Goal: Information Seeking & Learning: Check status

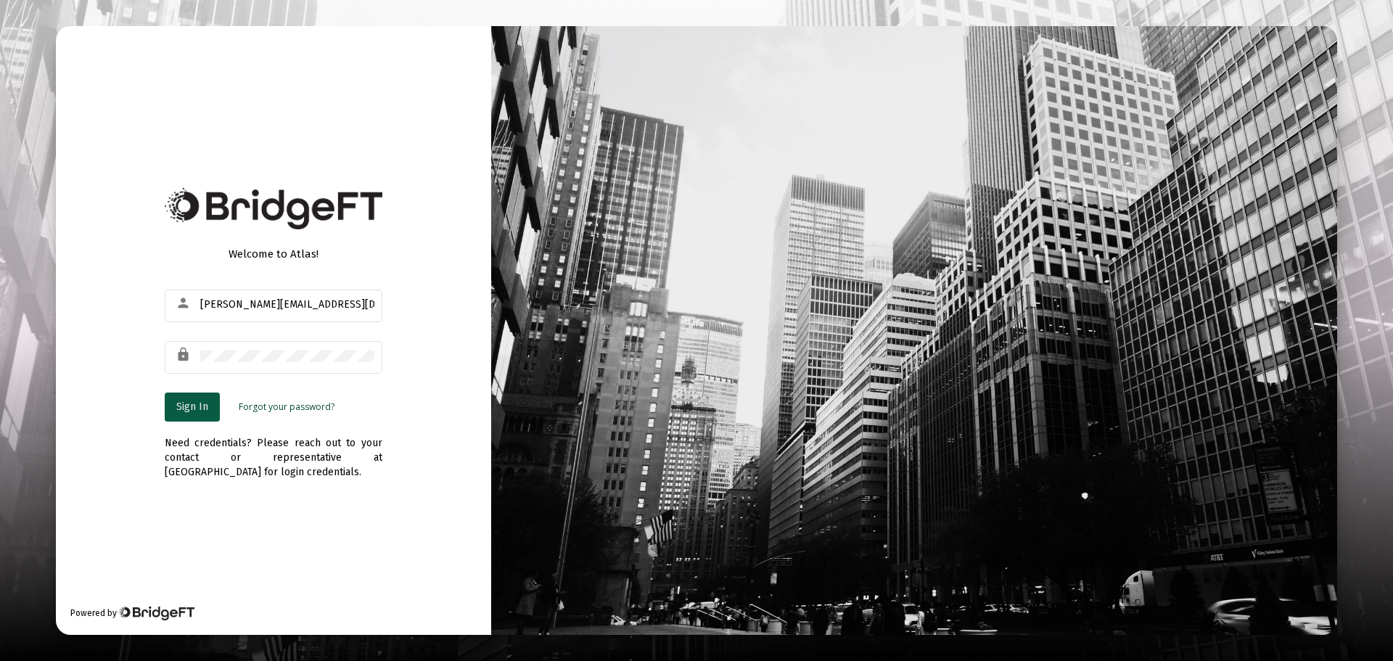
click at [200, 405] on span "Sign In" at bounding box center [192, 406] width 32 height 12
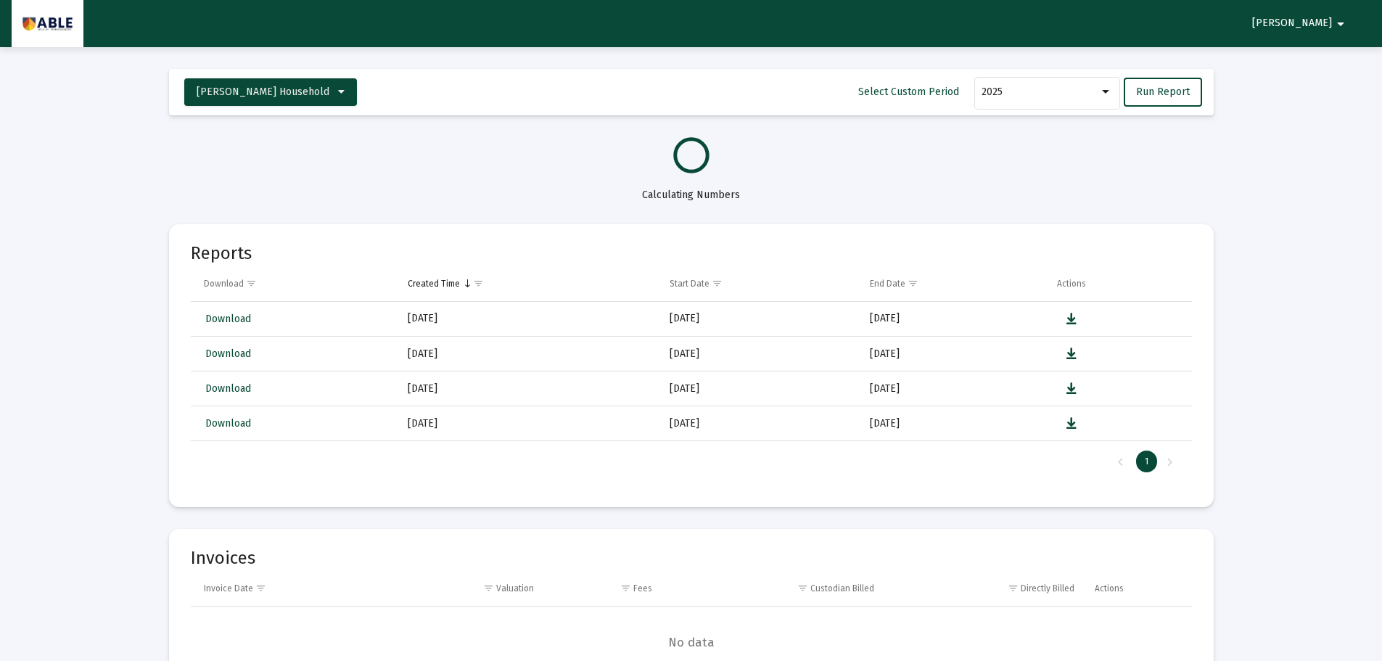
select select "View all"
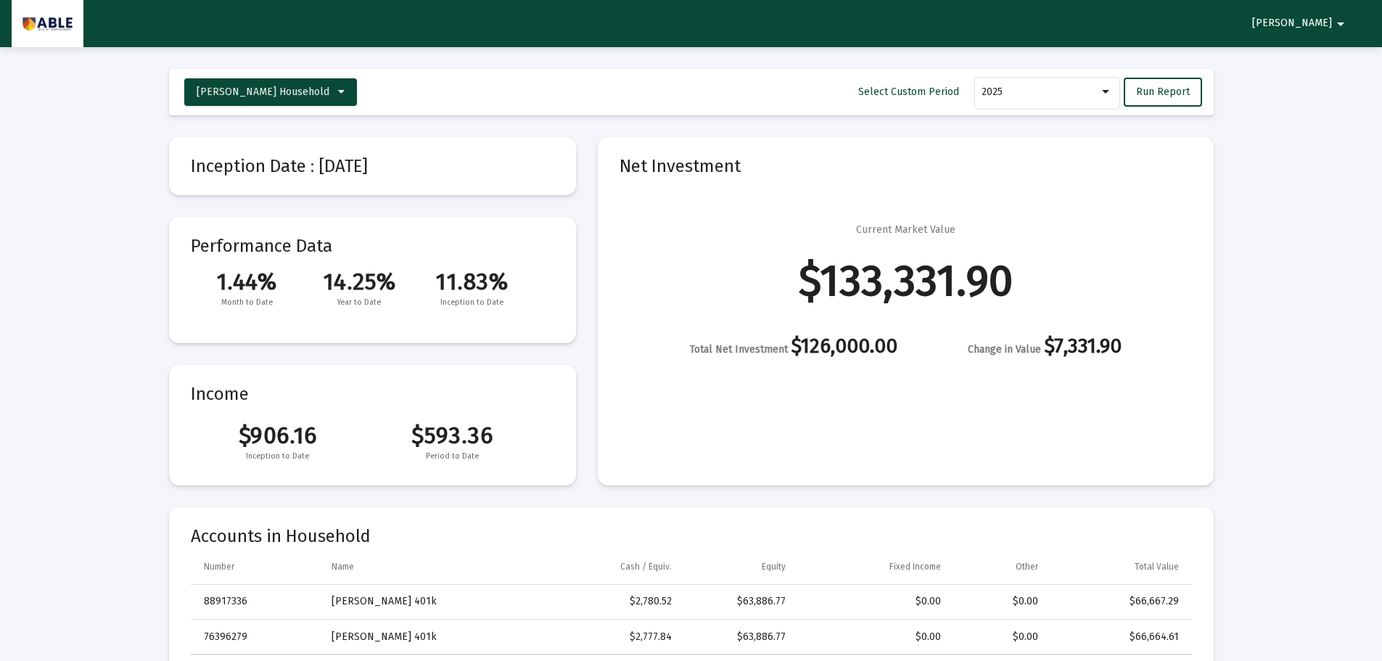
click at [1057, 339] on div "Change in Value $7,331.90" at bounding box center [1045, 348] width 154 height 18
click at [432, 295] on span "Inception to Date" at bounding box center [472, 302] width 112 height 15
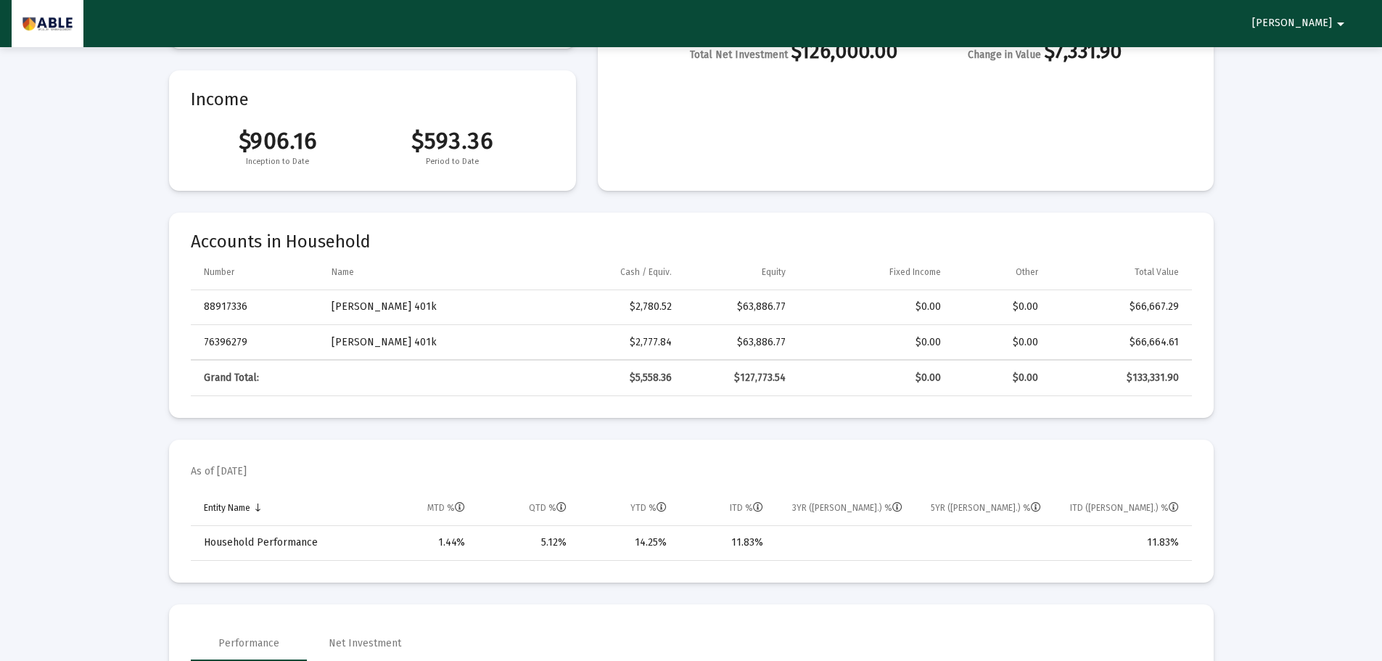
scroll to position [290, 0]
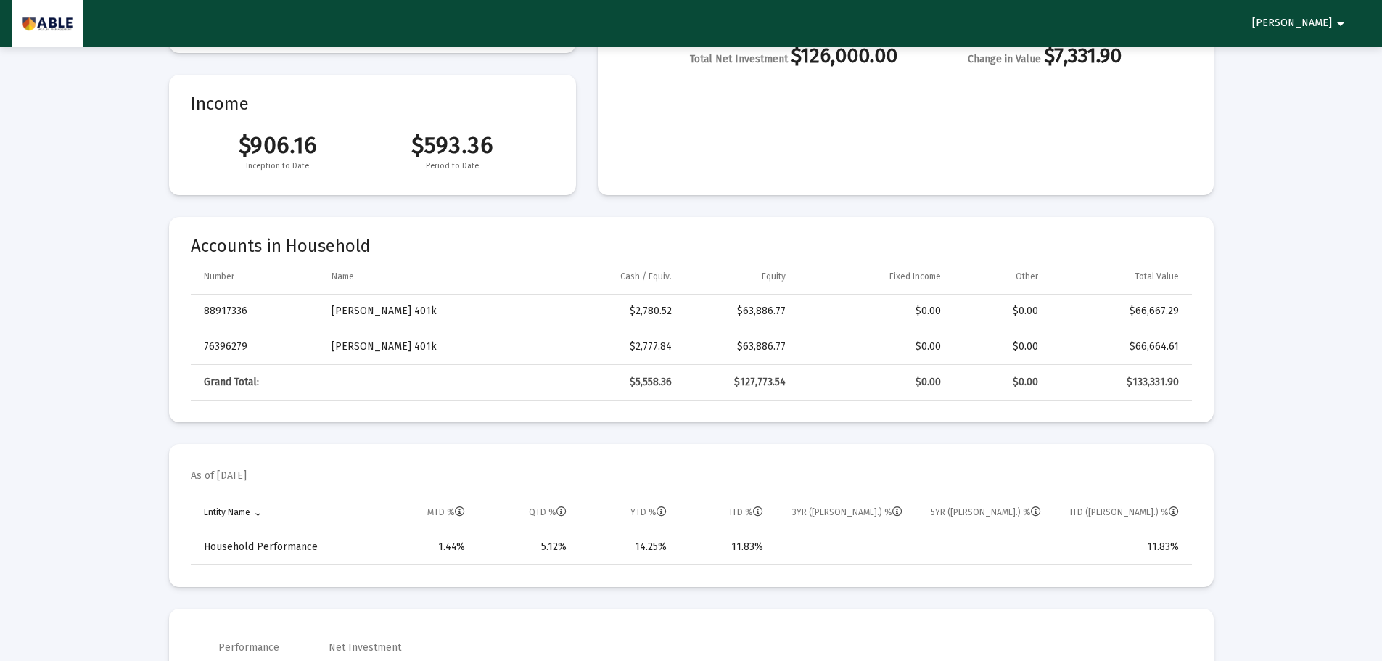
click at [628, 344] on div "$2,777.84" at bounding box center [605, 347] width 133 height 15
click at [628, 343] on div "$2,777.84" at bounding box center [605, 347] width 133 height 15
click at [763, 345] on div "$63,886.77" at bounding box center [739, 347] width 94 height 15
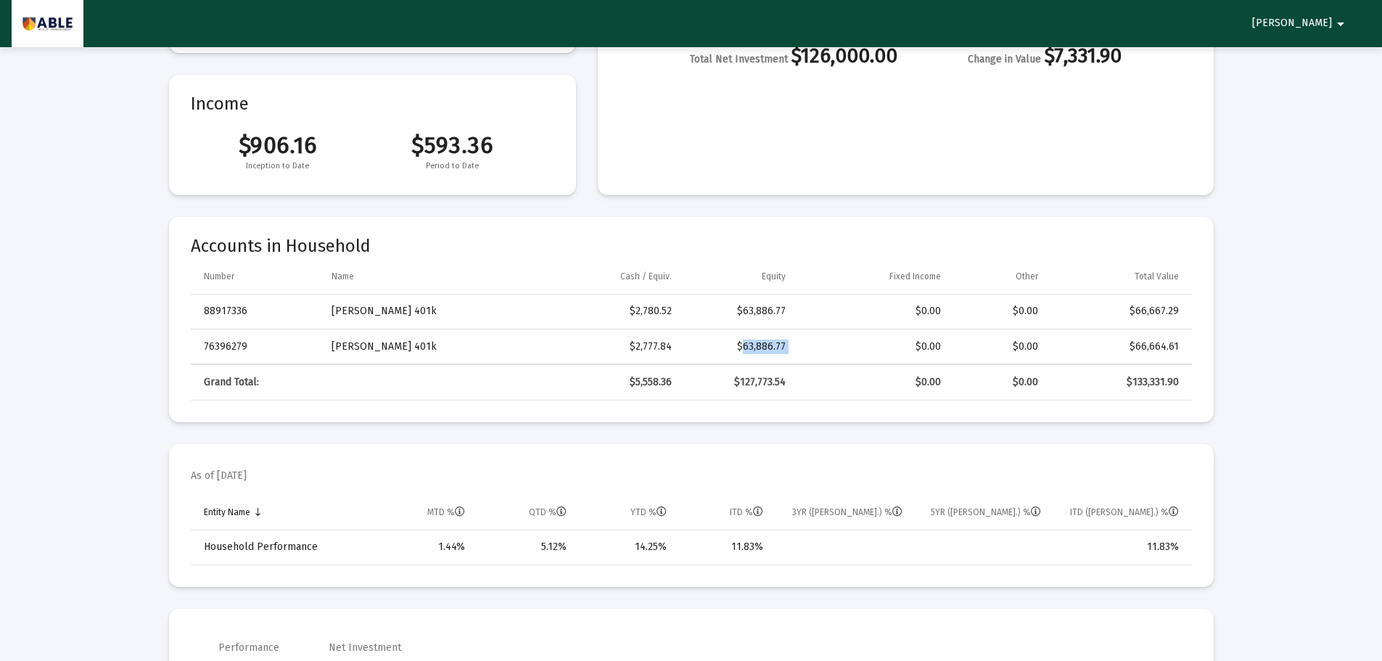
click at [763, 345] on div "$63,886.77" at bounding box center [739, 347] width 94 height 15
click at [680, 349] on td "$2,777.84" at bounding box center [605, 346] width 153 height 35
click at [649, 304] on div "$2,780.52" at bounding box center [605, 311] width 133 height 15
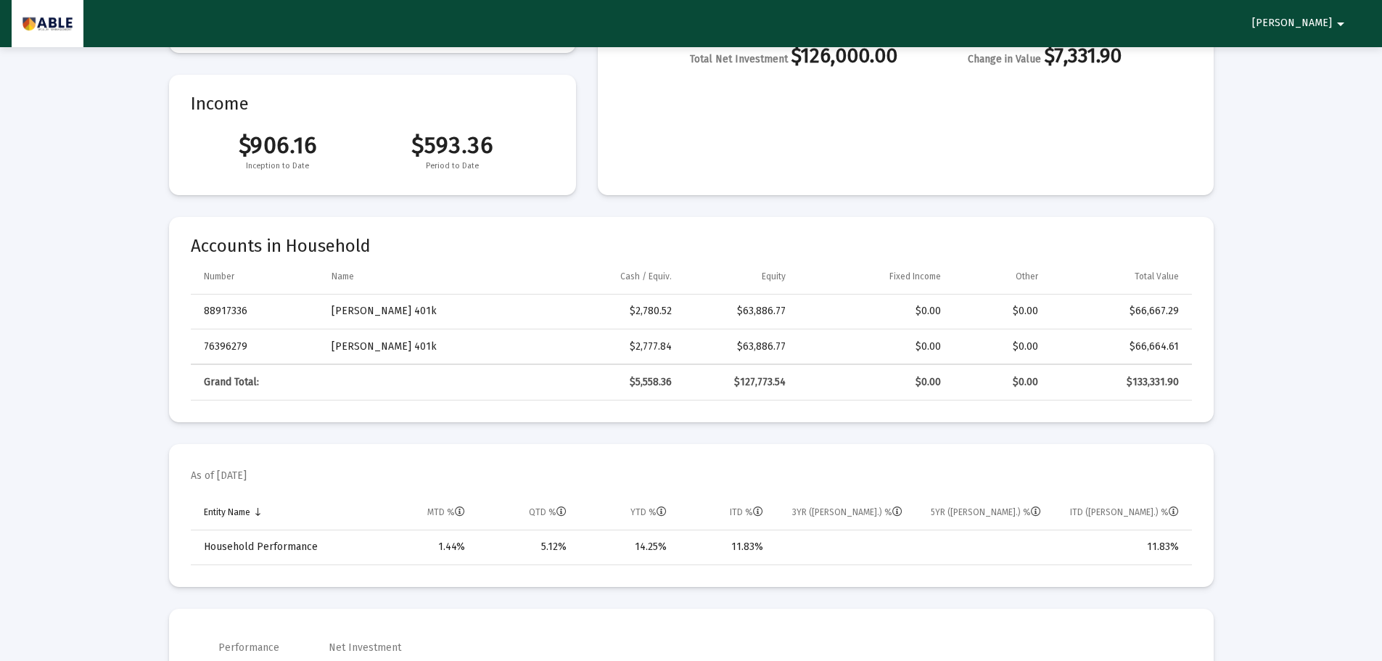
click at [649, 304] on div "$2,780.52" at bounding box center [605, 311] width 133 height 15
click at [776, 308] on div "$63,886.77" at bounding box center [739, 311] width 94 height 15
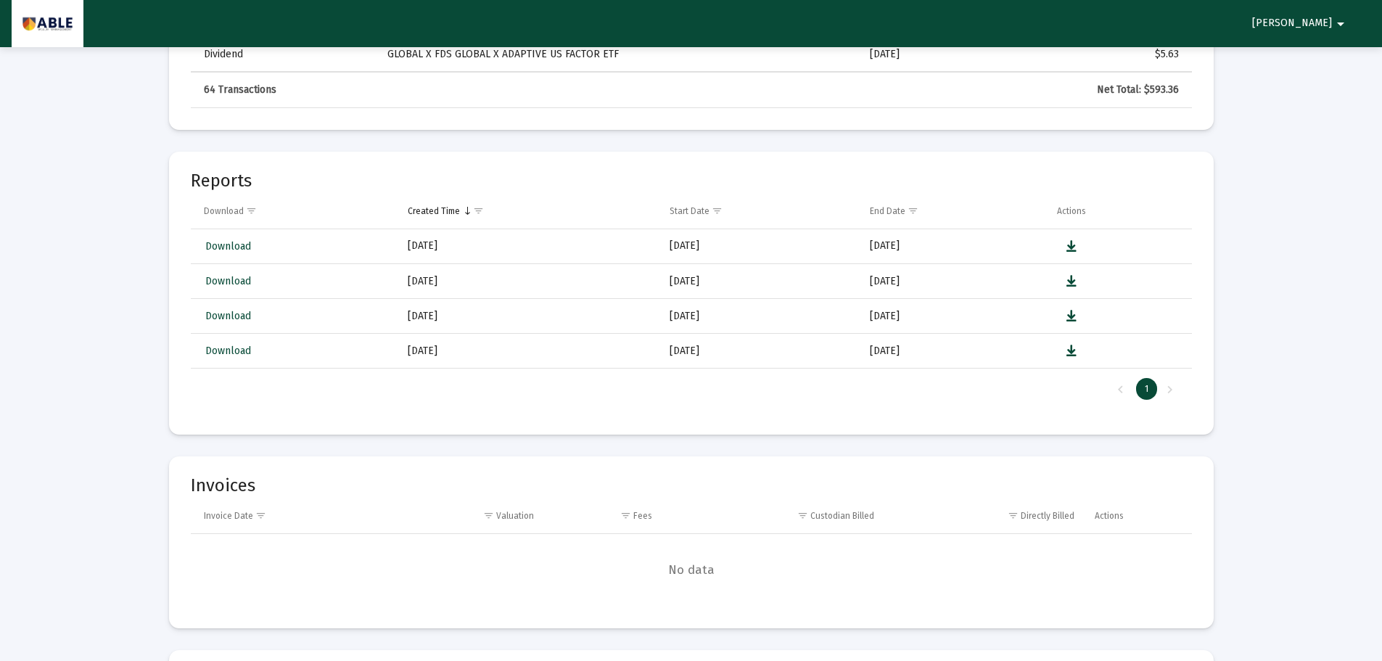
scroll to position [3337, 0]
click at [229, 245] on span "Download" at bounding box center [228, 245] width 46 height 12
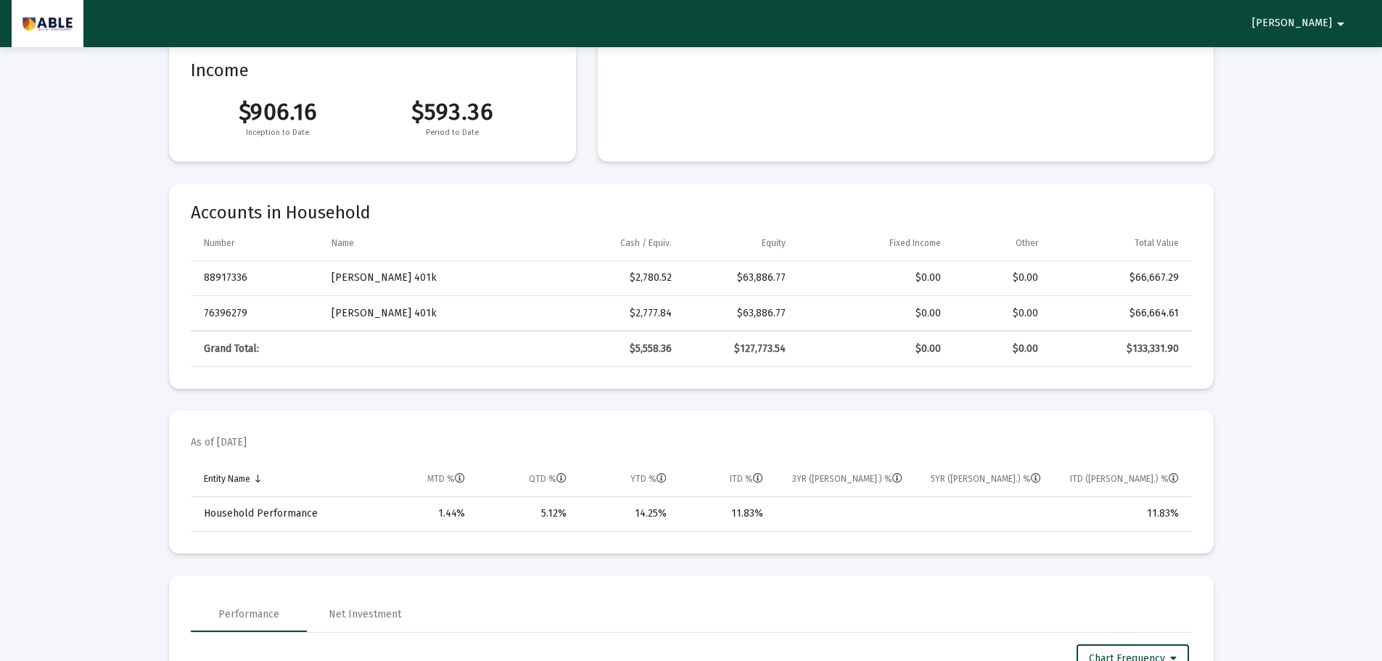
scroll to position [0, 0]
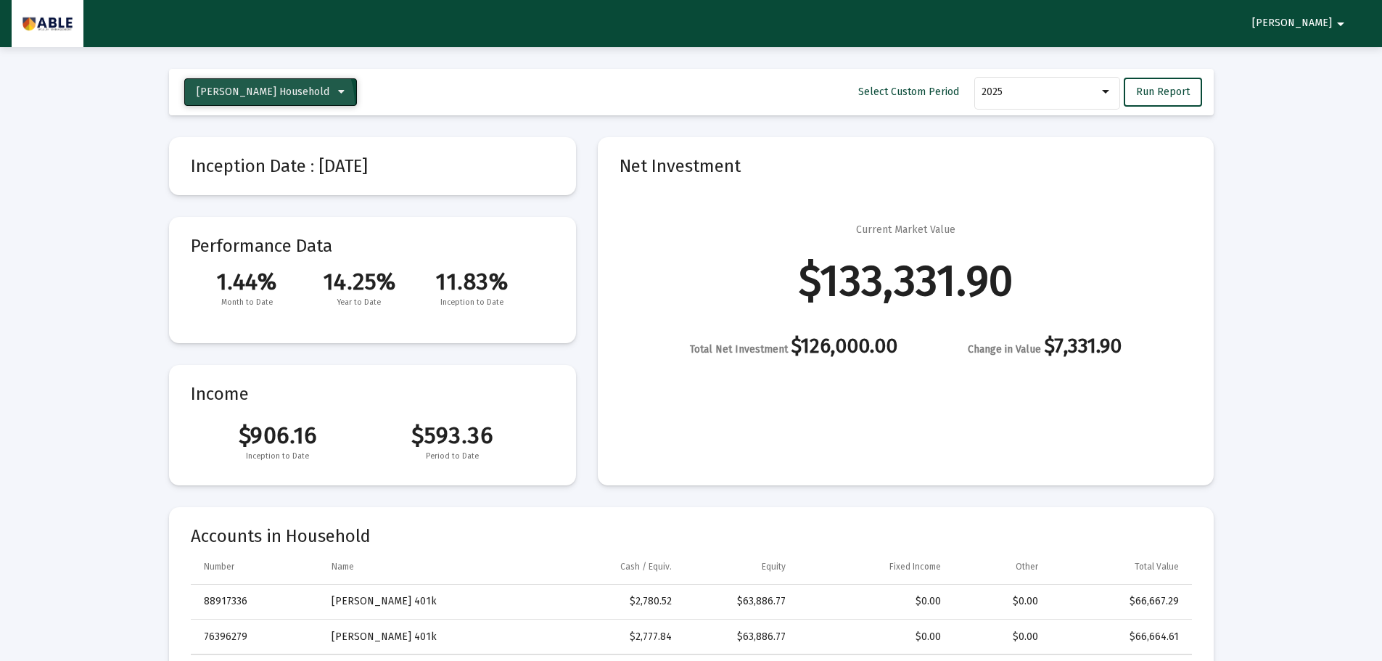
click at [268, 104] on button "[PERSON_NAME] Household" at bounding box center [270, 92] width 173 height 28
click at [281, 155] on button "[PERSON_NAME] 401k" at bounding box center [262, 164] width 156 height 35
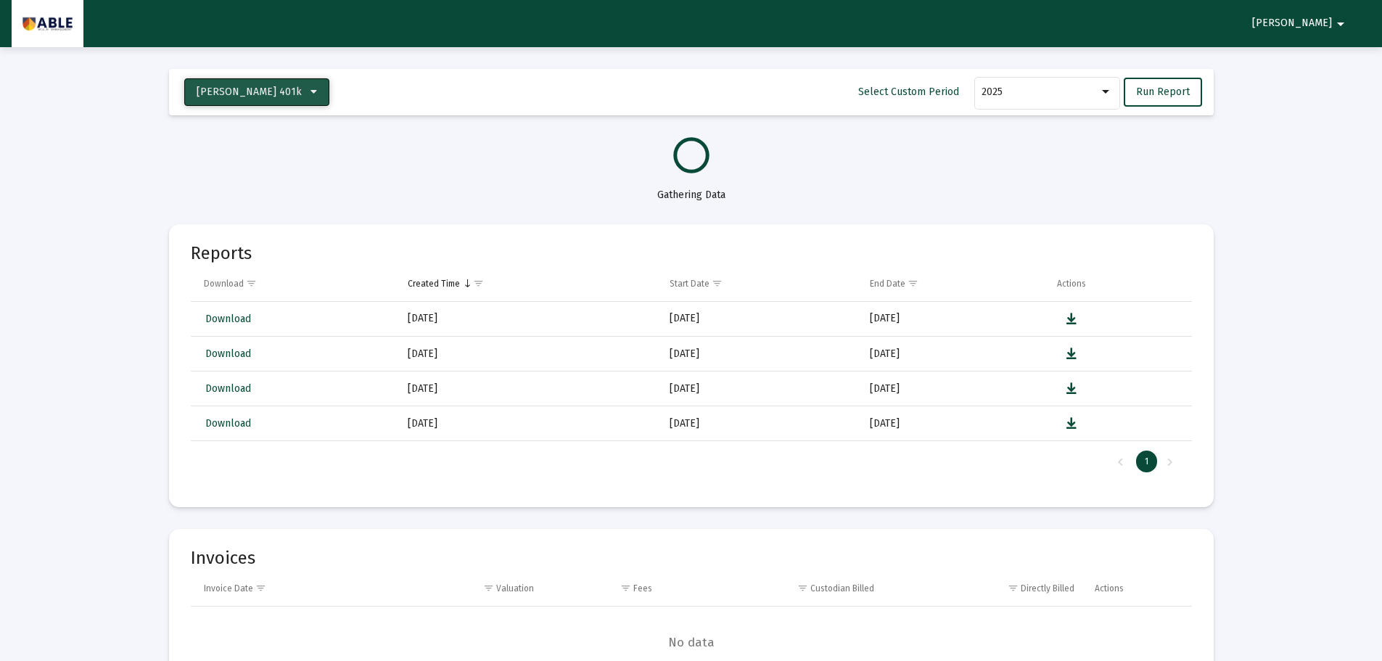
click at [270, 99] on button "[PERSON_NAME] 401k" at bounding box center [256, 92] width 145 height 28
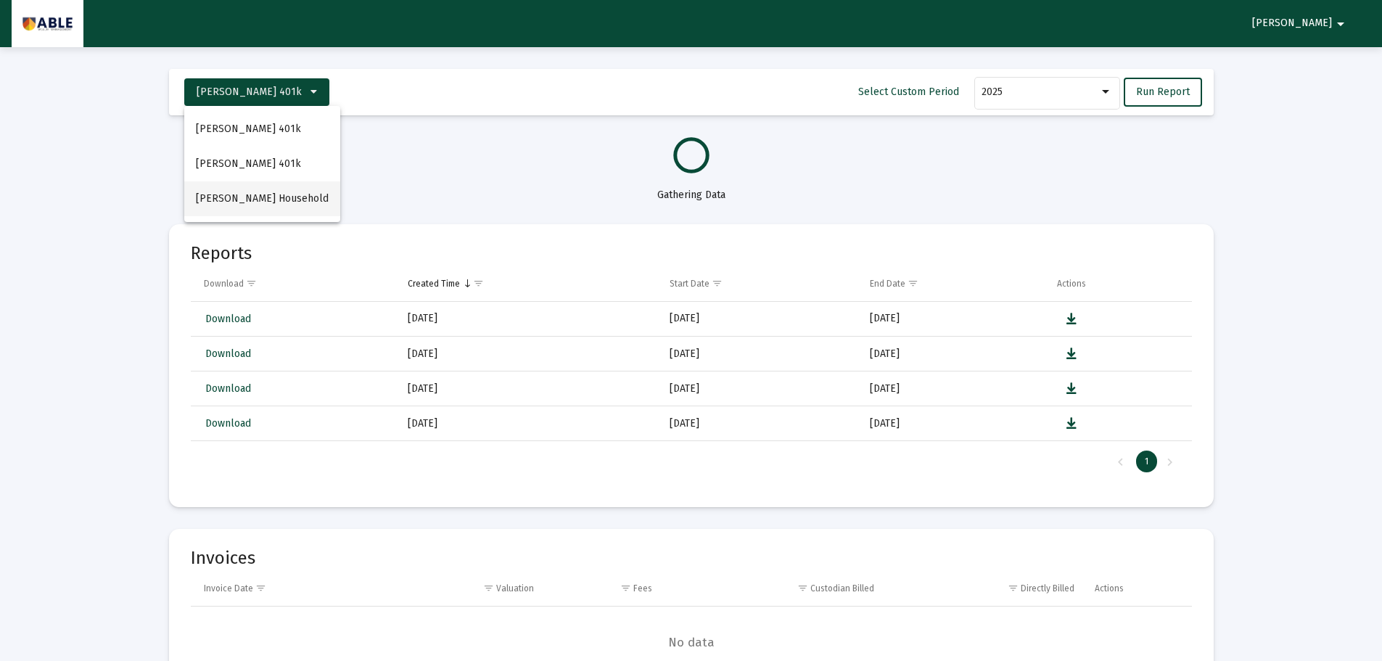
select select "View all"
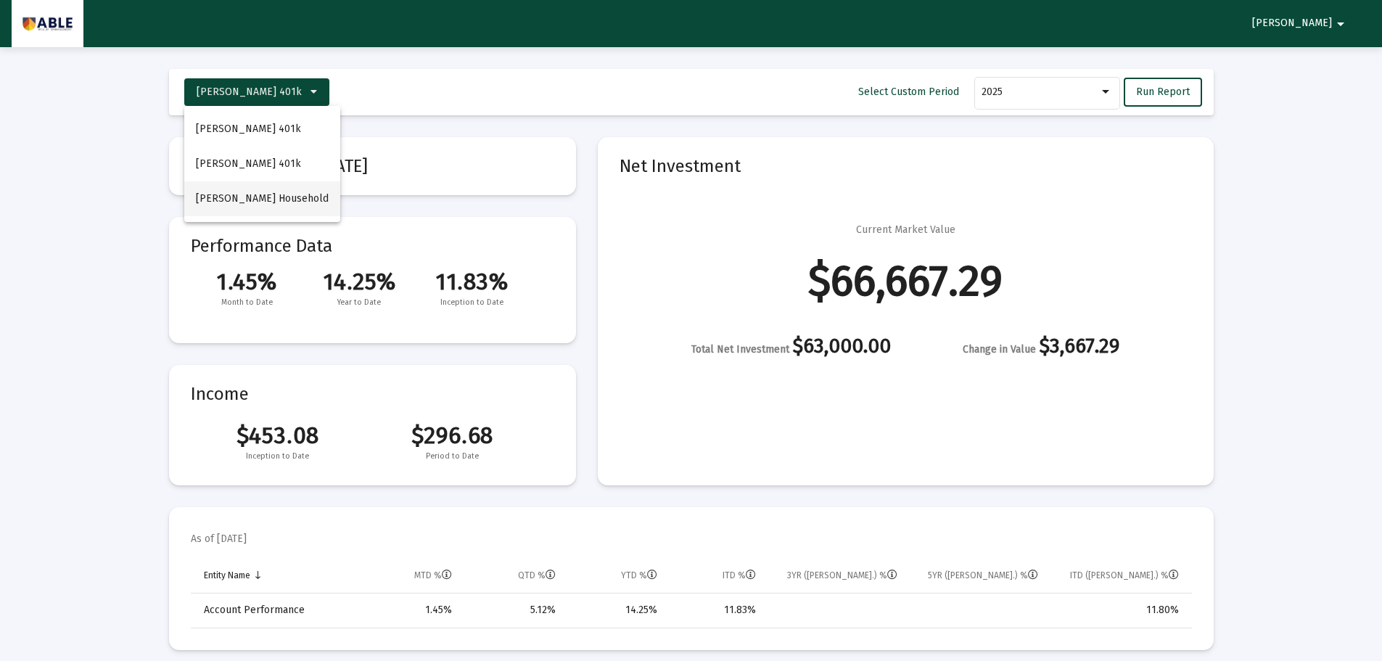
scroll to position [879, 0]
click at [291, 197] on span "[PERSON_NAME] Household" at bounding box center [262, 198] width 133 height 12
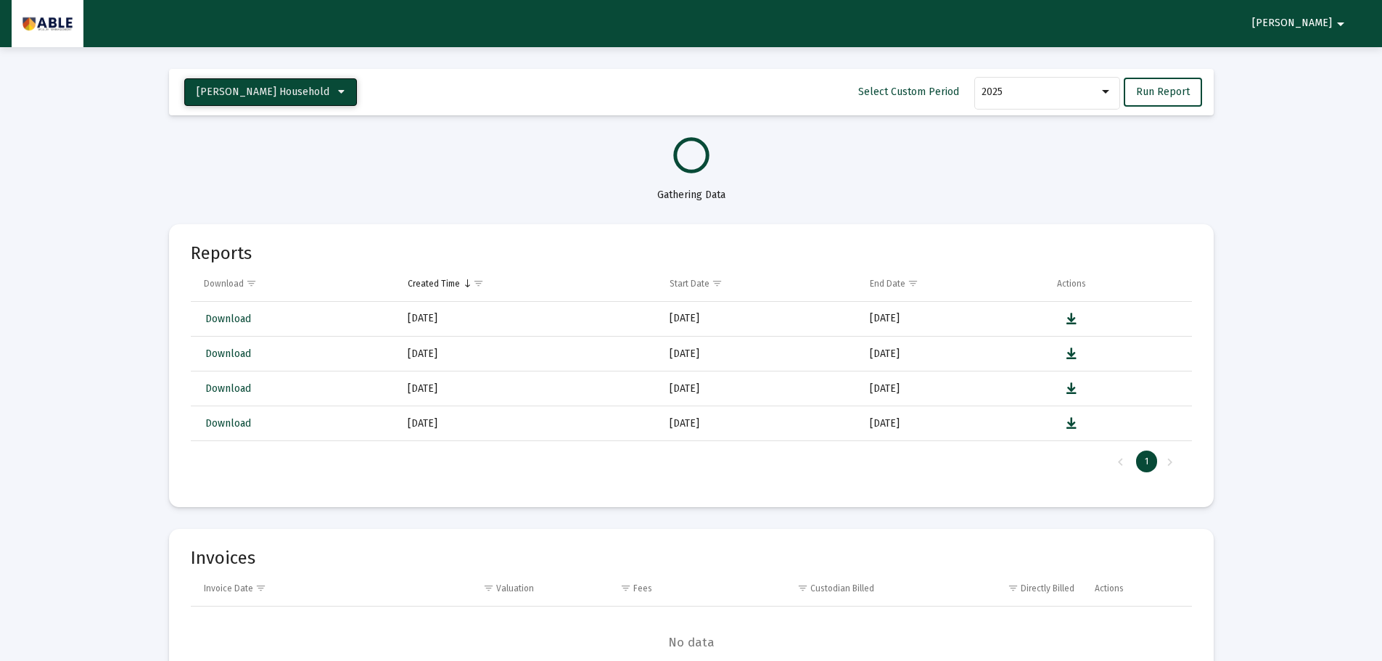
select select "View all"
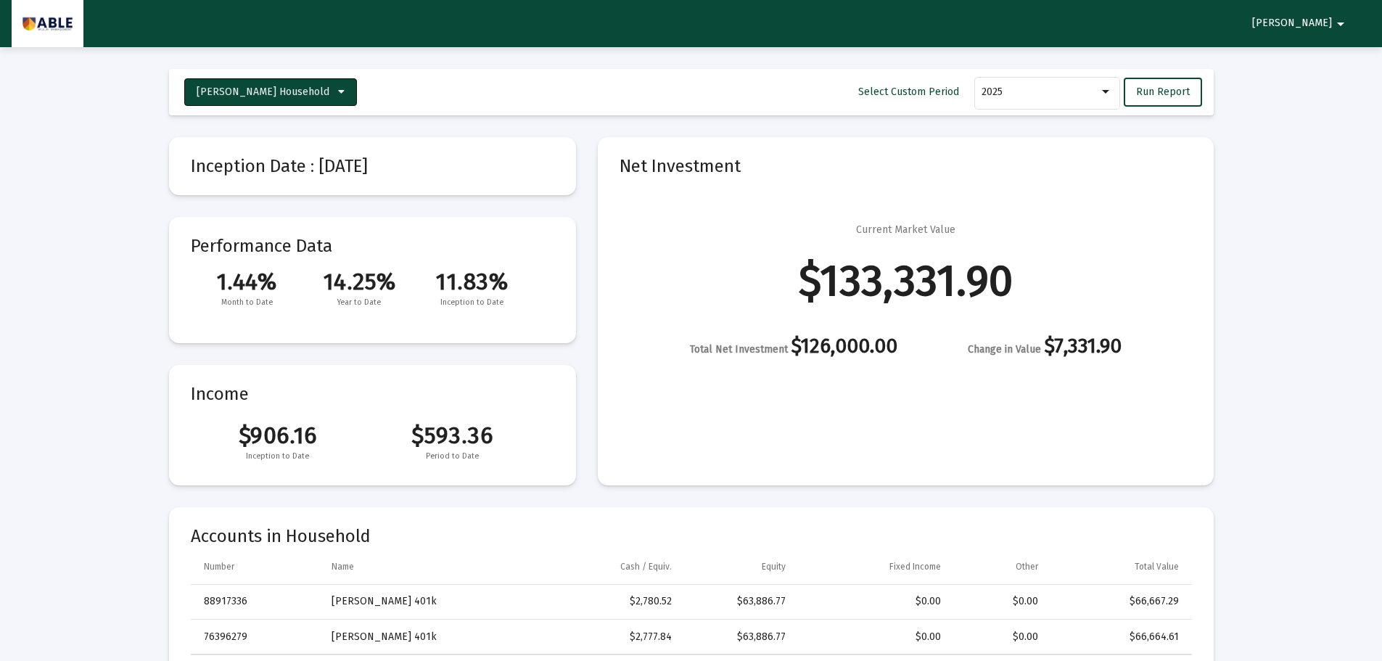
scroll to position [1393, 0]
click at [260, 101] on button "[PERSON_NAME] Household" at bounding box center [270, 92] width 173 height 28
click at [289, 127] on button "[PERSON_NAME] 401k" at bounding box center [262, 129] width 156 height 35
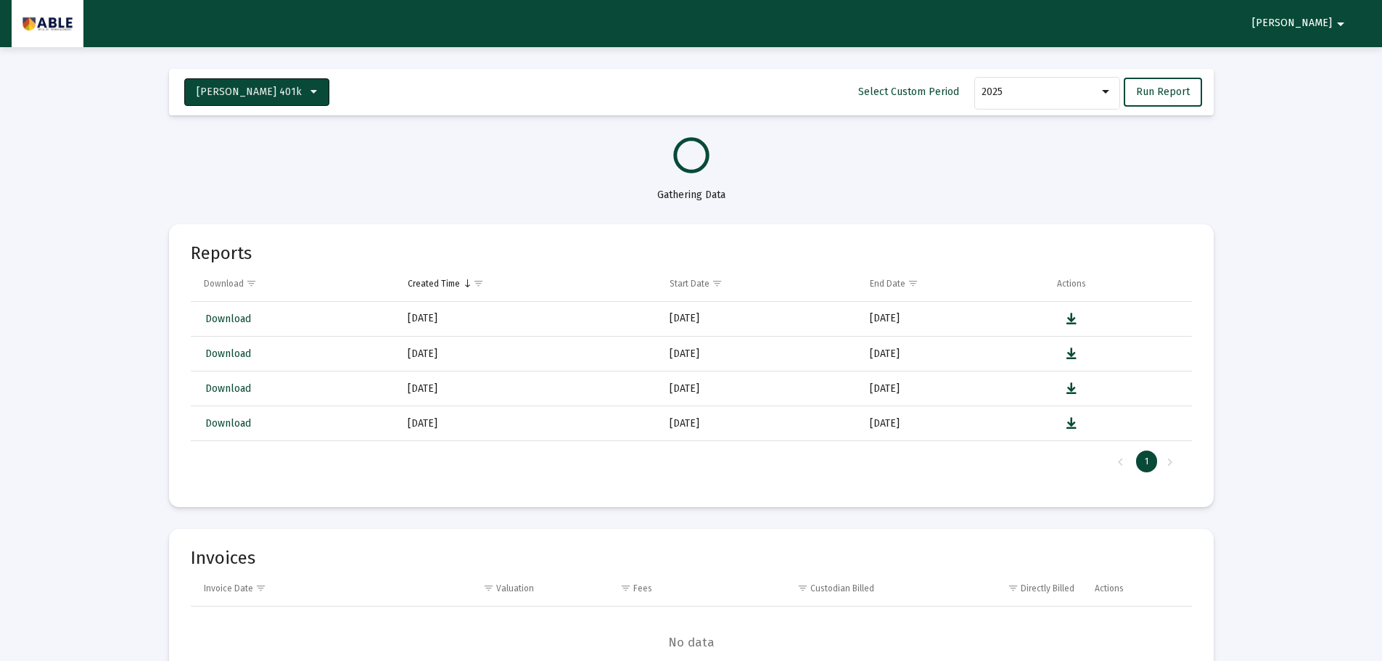
select select "View all"
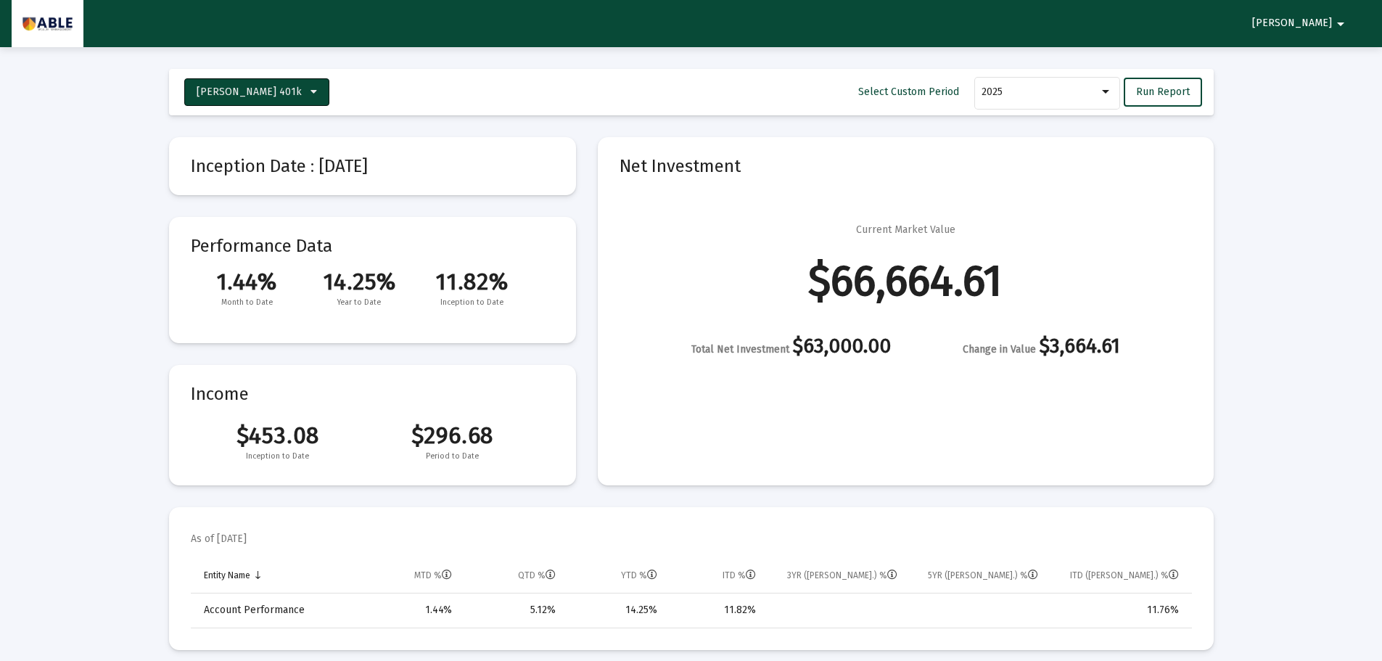
scroll to position [879, 0]
click at [252, 84] on button "[PERSON_NAME] 401k" at bounding box center [256, 92] width 145 height 28
click at [271, 221] on div "[PERSON_NAME] 401k [PERSON_NAME] 401k [PERSON_NAME]" at bounding box center [262, 164] width 156 height 116
click at [273, 207] on div "Inception Date : [DATE] Performance Data 1.44% 14.25% 11.82% Month to Date Year…" at bounding box center [372, 311] width 407 height 348
click at [267, 91] on span "[PERSON_NAME] 401k" at bounding box center [249, 92] width 105 height 12
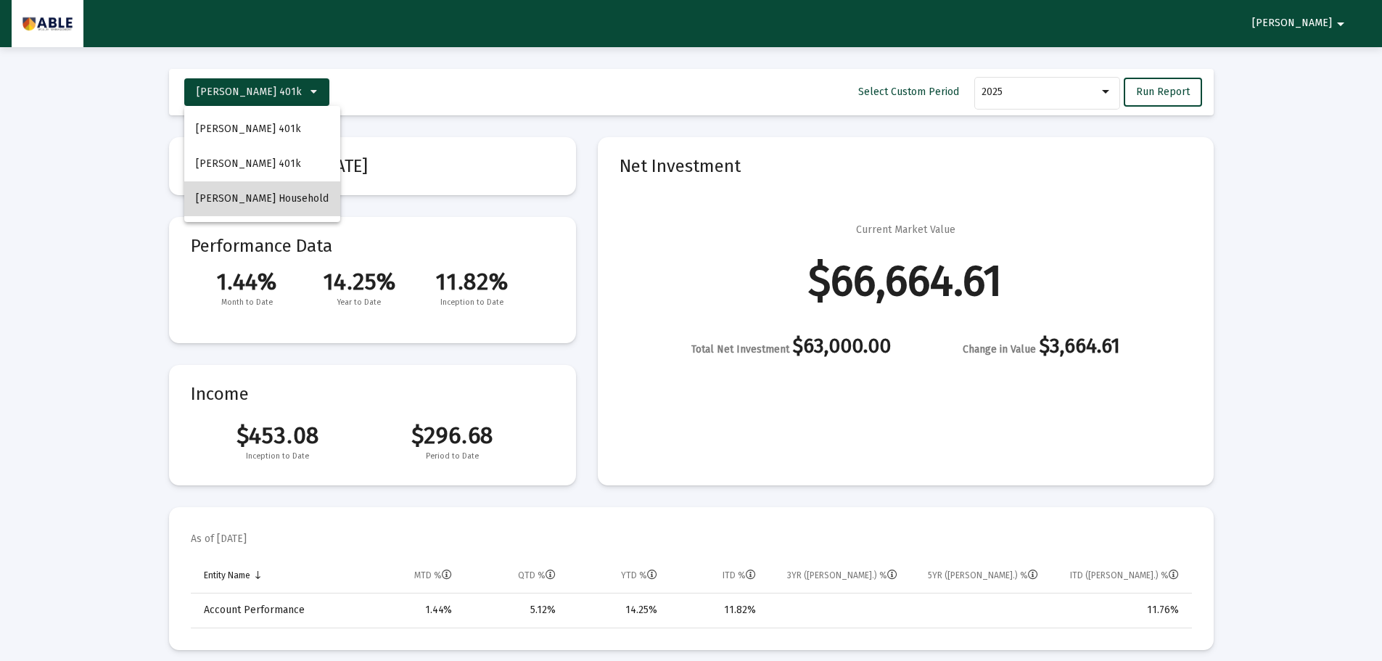
click at [297, 197] on span "[PERSON_NAME] Household" at bounding box center [262, 198] width 133 height 12
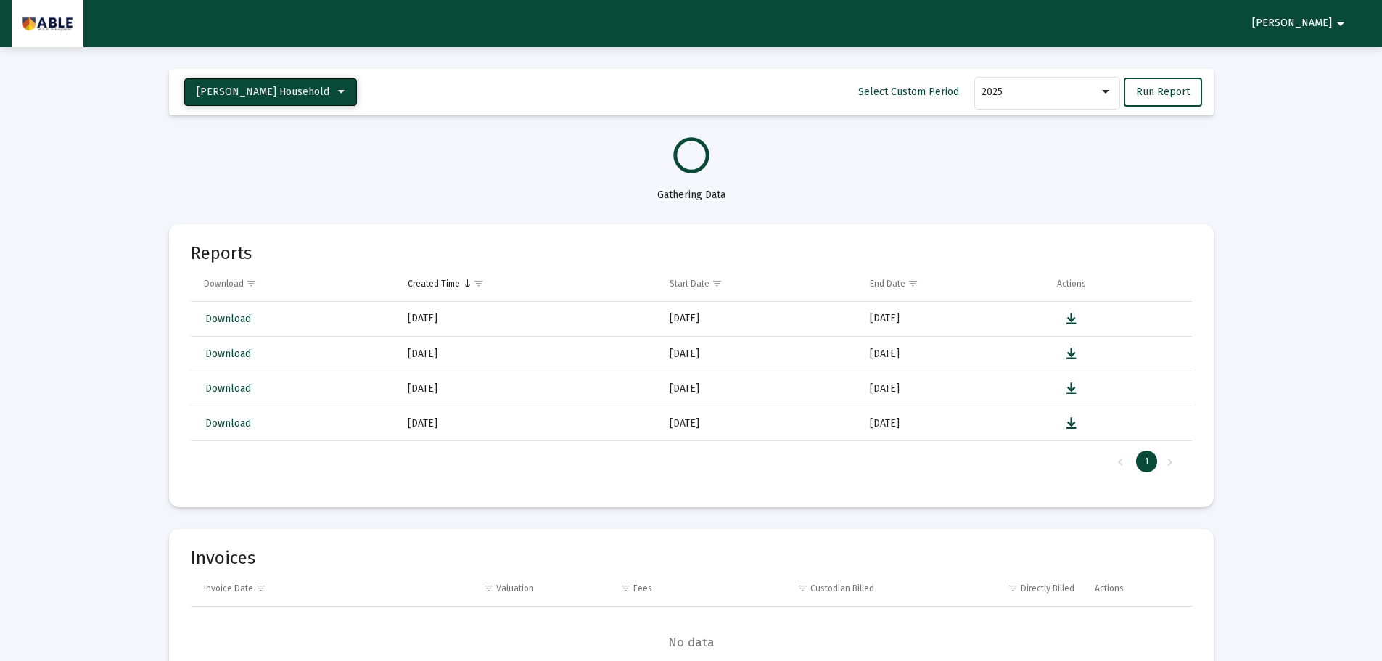
select select "View all"
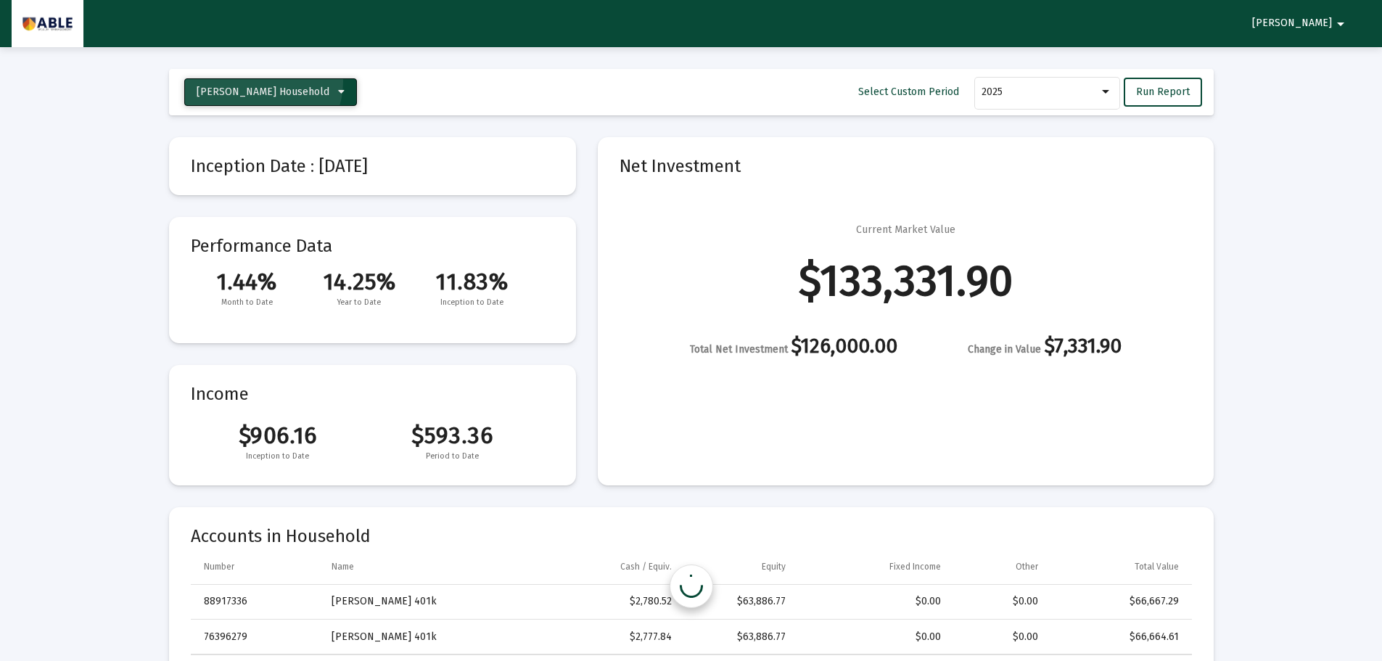
click at [255, 81] on button "[PERSON_NAME] Household" at bounding box center [270, 92] width 173 height 28
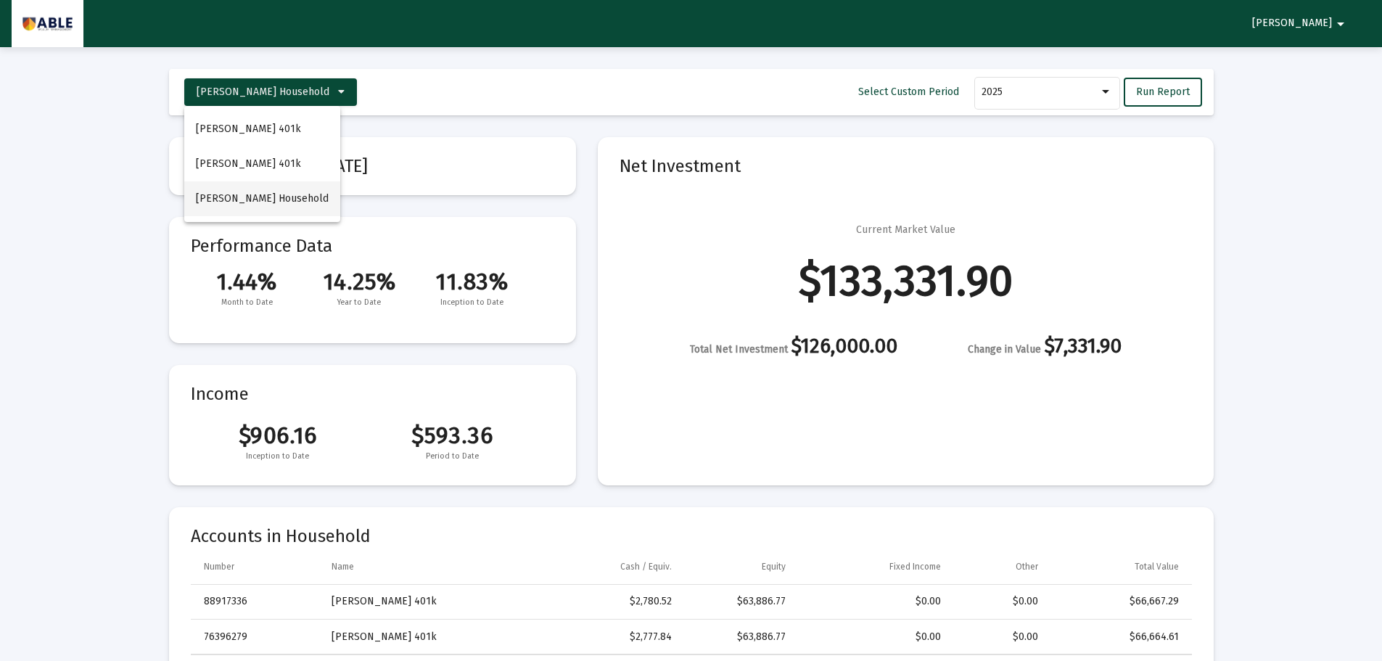
scroll to position [1393, 0]
click at [289, 166] on button "[PERSON_NAME] 401k" at bounding box center [262, 164] width 156 height 35
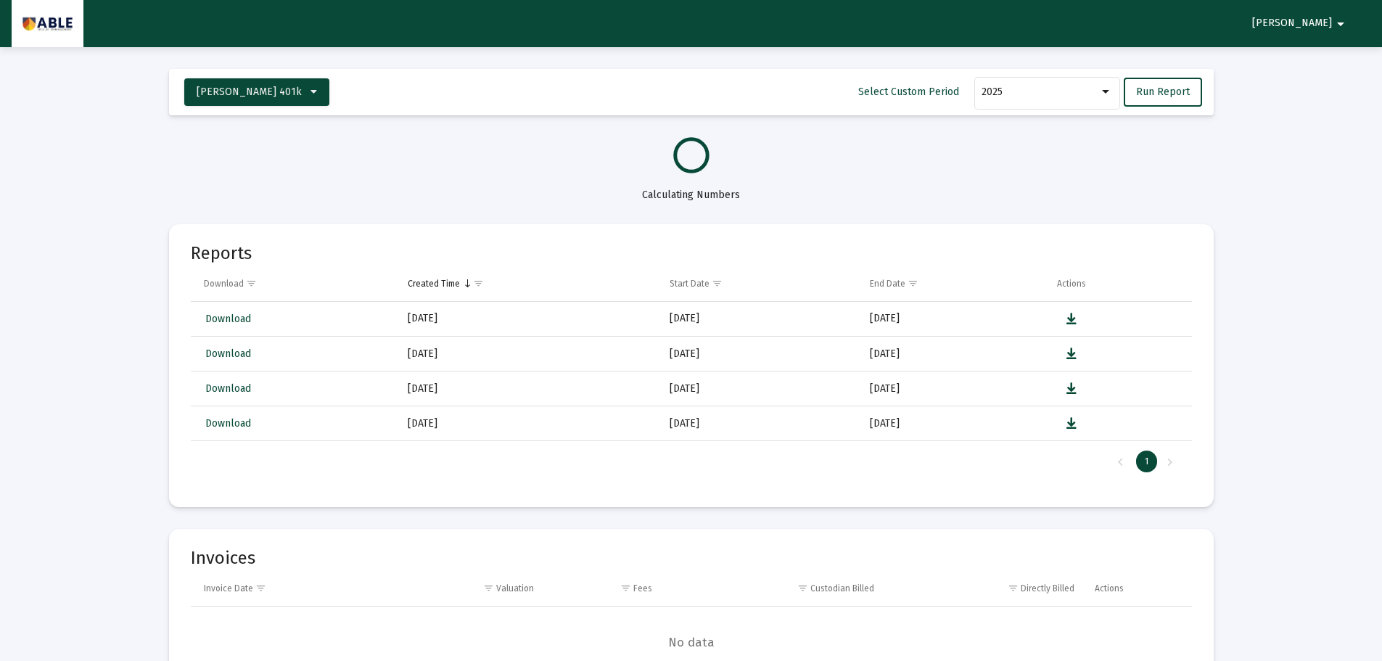
click at [273, 108] on mat-toolbar-row "[PERSON_NAME] 401k Select Custom Period 2025 Run Report" at bounding box center [691, 92] width 1045 height 46
select select "View all"
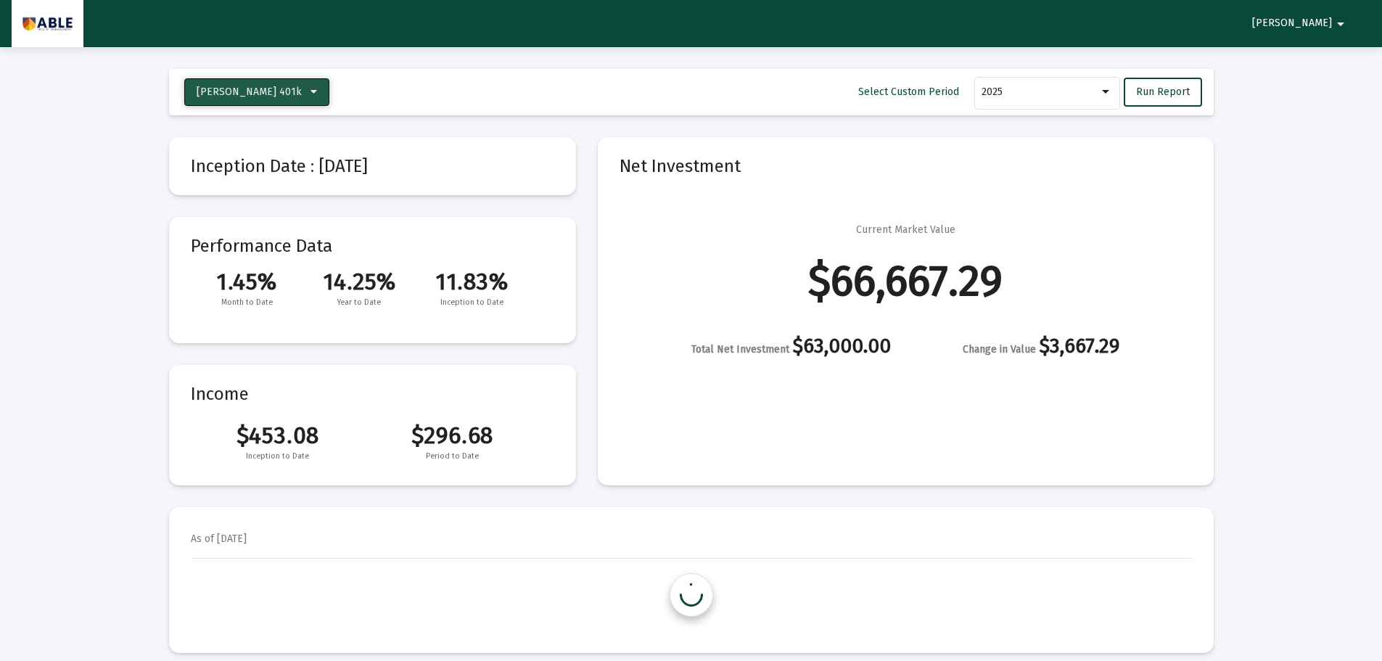
click at [268, 95] on span "[PERSON_NAME] 401k" at bounding box center [249, 92] width 105 height 12
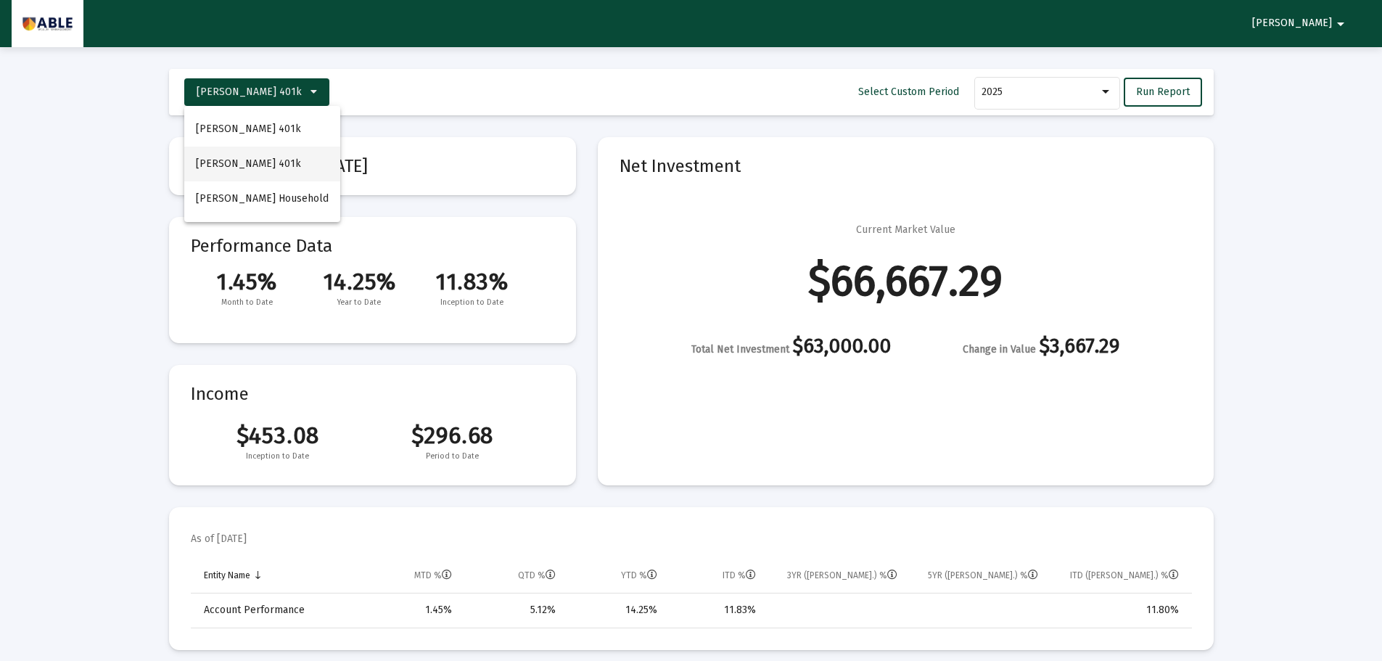
scroll to position [879, 0]
click at [284, 200] on span "[PERSON_NAME] Household" at bounding box center [262, 198] width 133 height 12
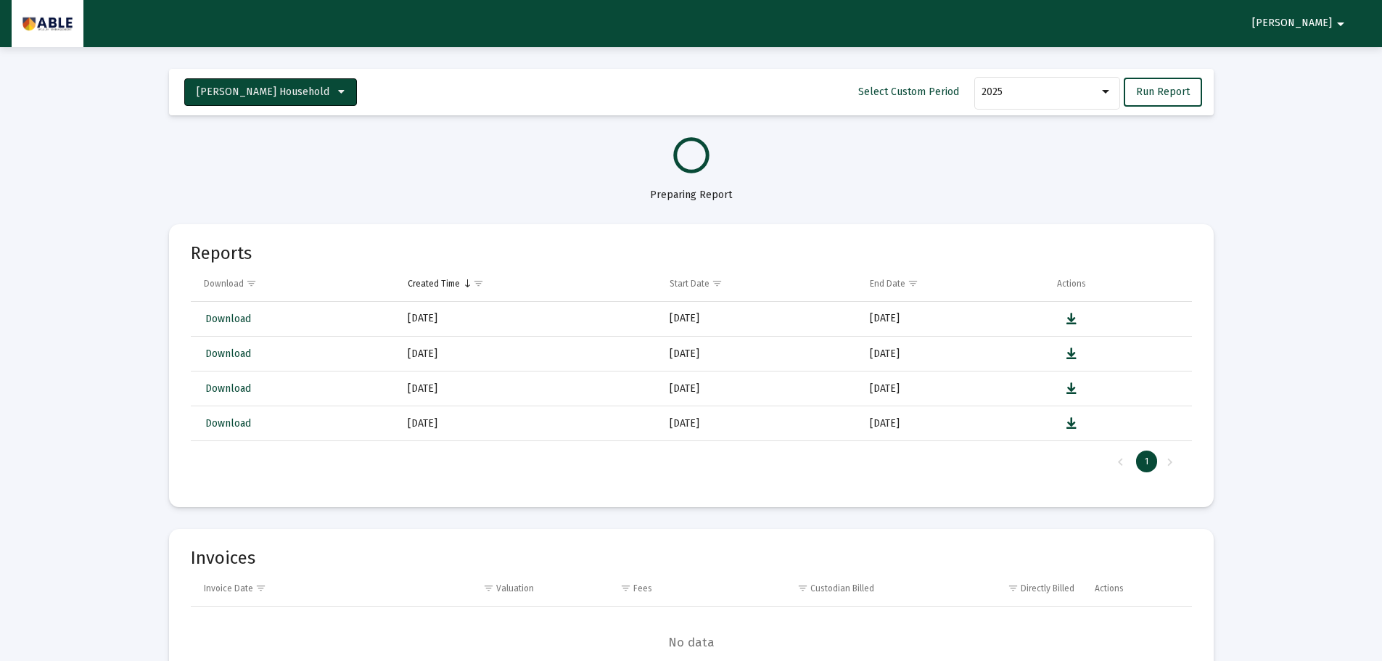
select select "View all"
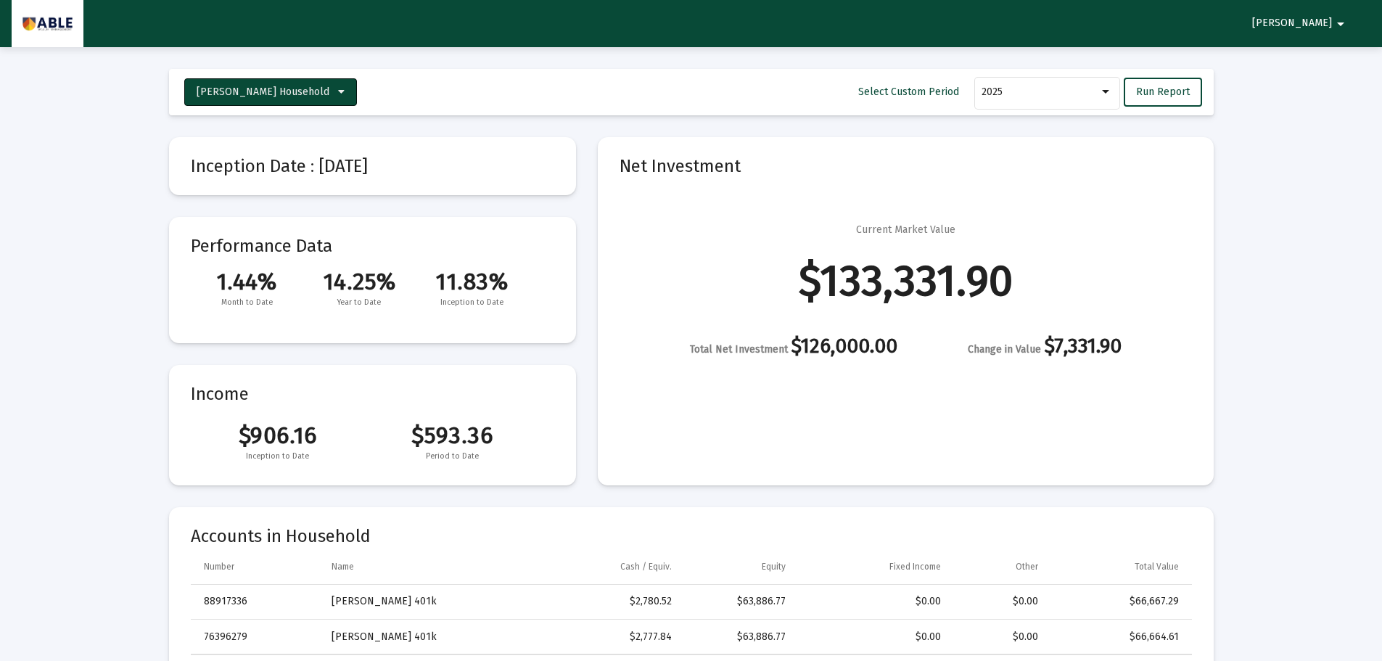
scroll to position [1393, 0]
